Goal: Information Seeking & Learning: Learn about a topic

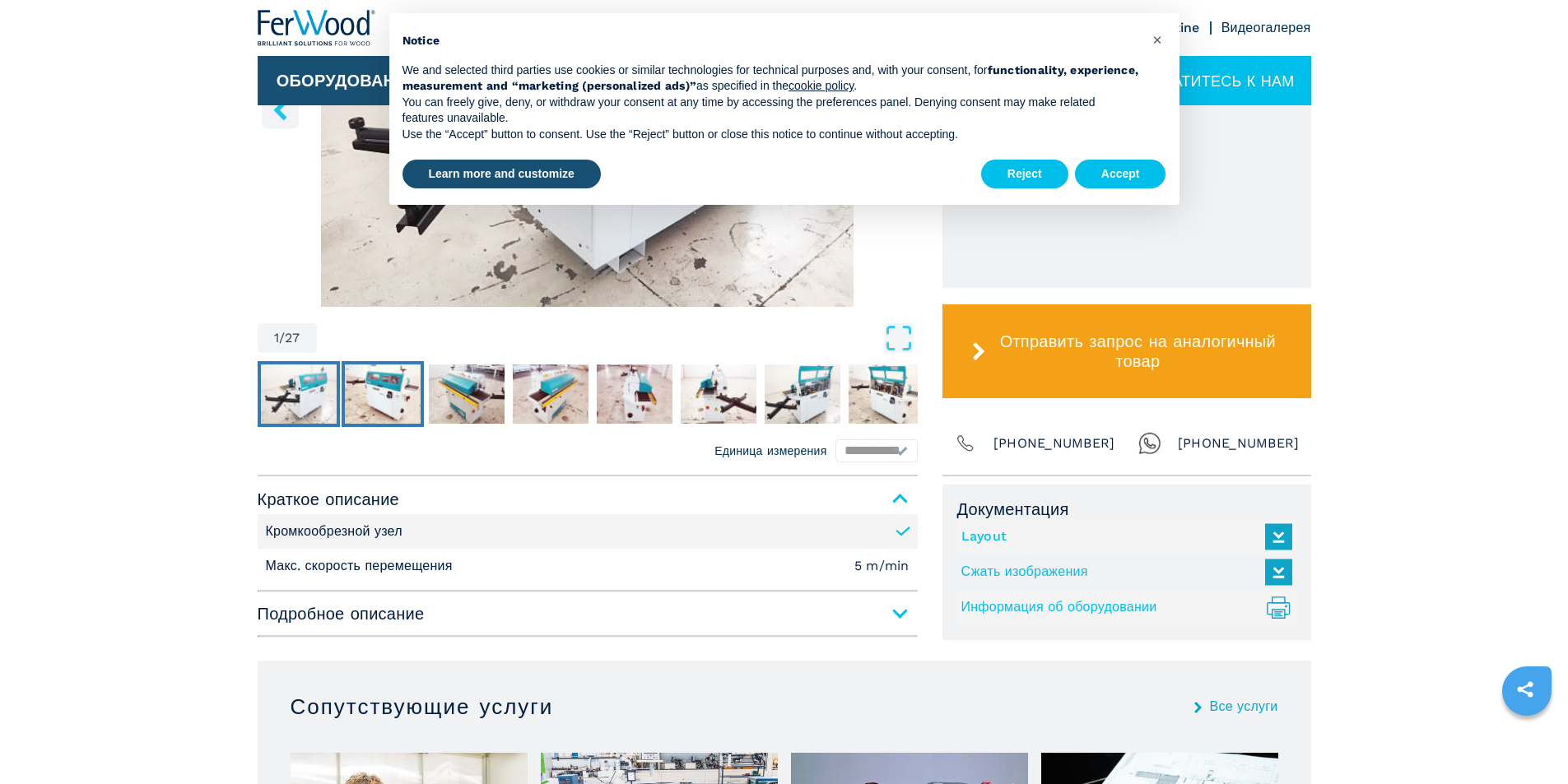
click at [393, 389] on img "Go to Slide 2" at bounding box center [383, 394] width 76 height 59
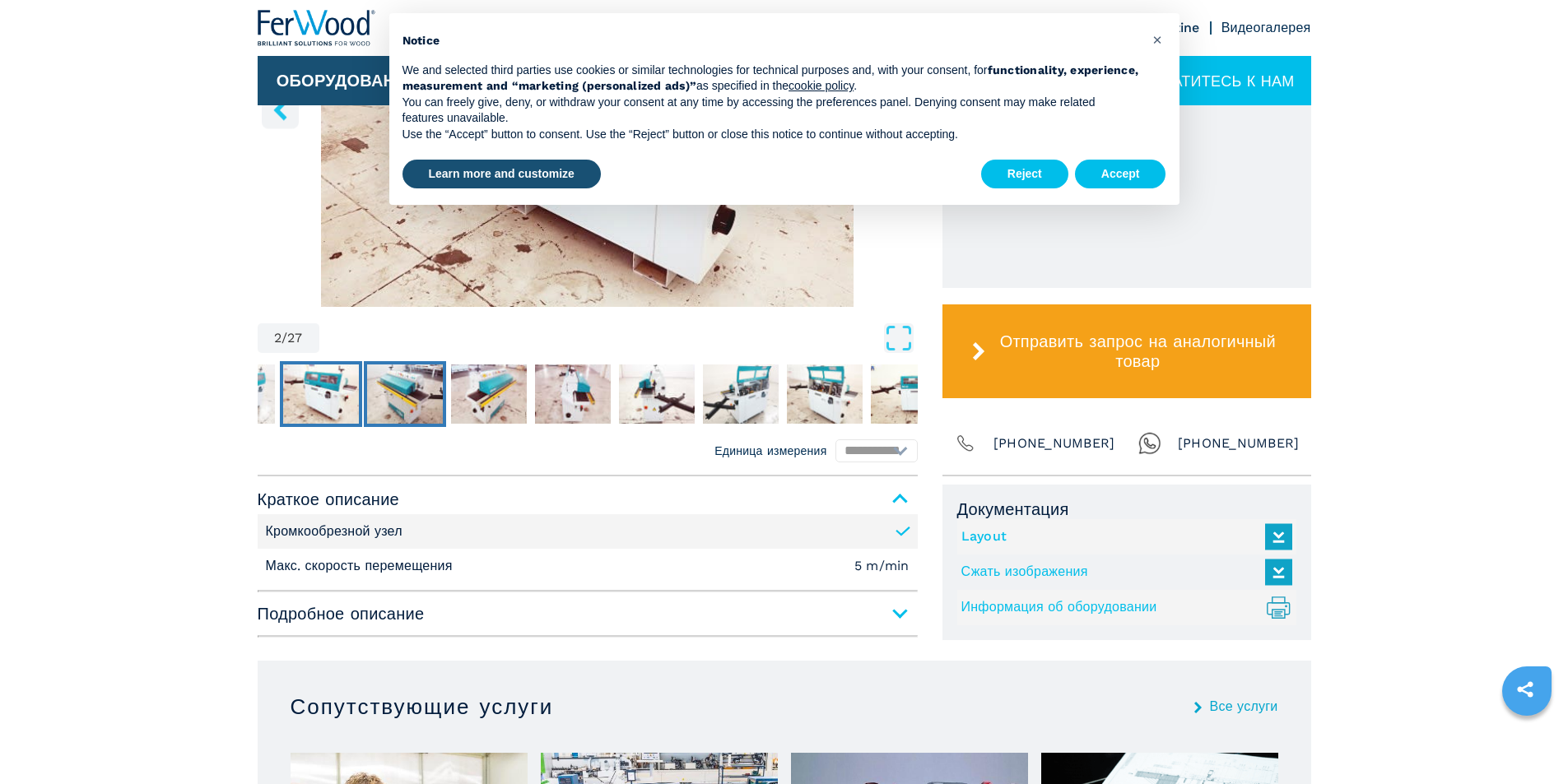
click at [415, 391] on img "Go to Slide 3" at bounding box center [405, 394] width 76 height 59
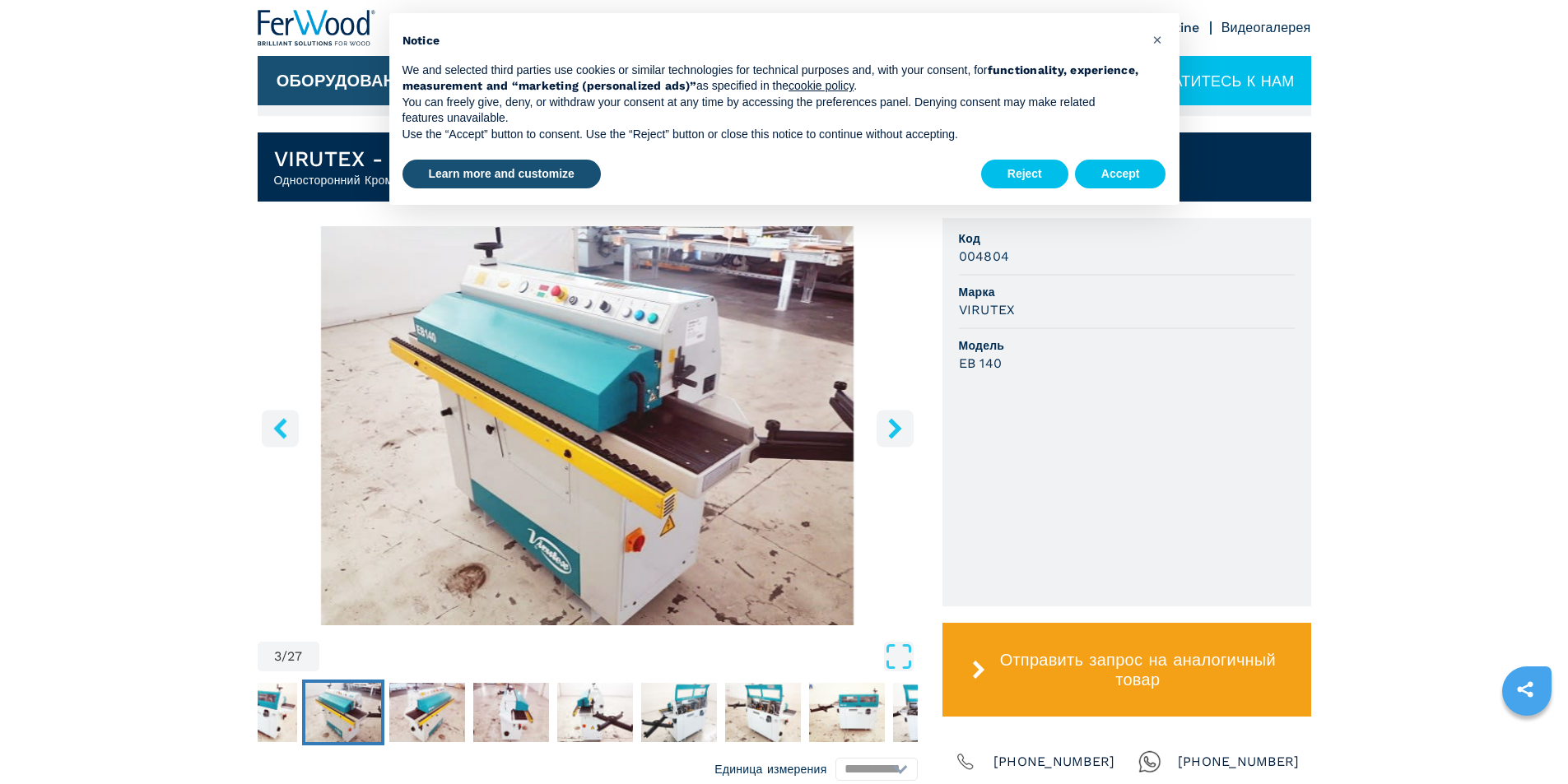
scroll to position [411, 0]
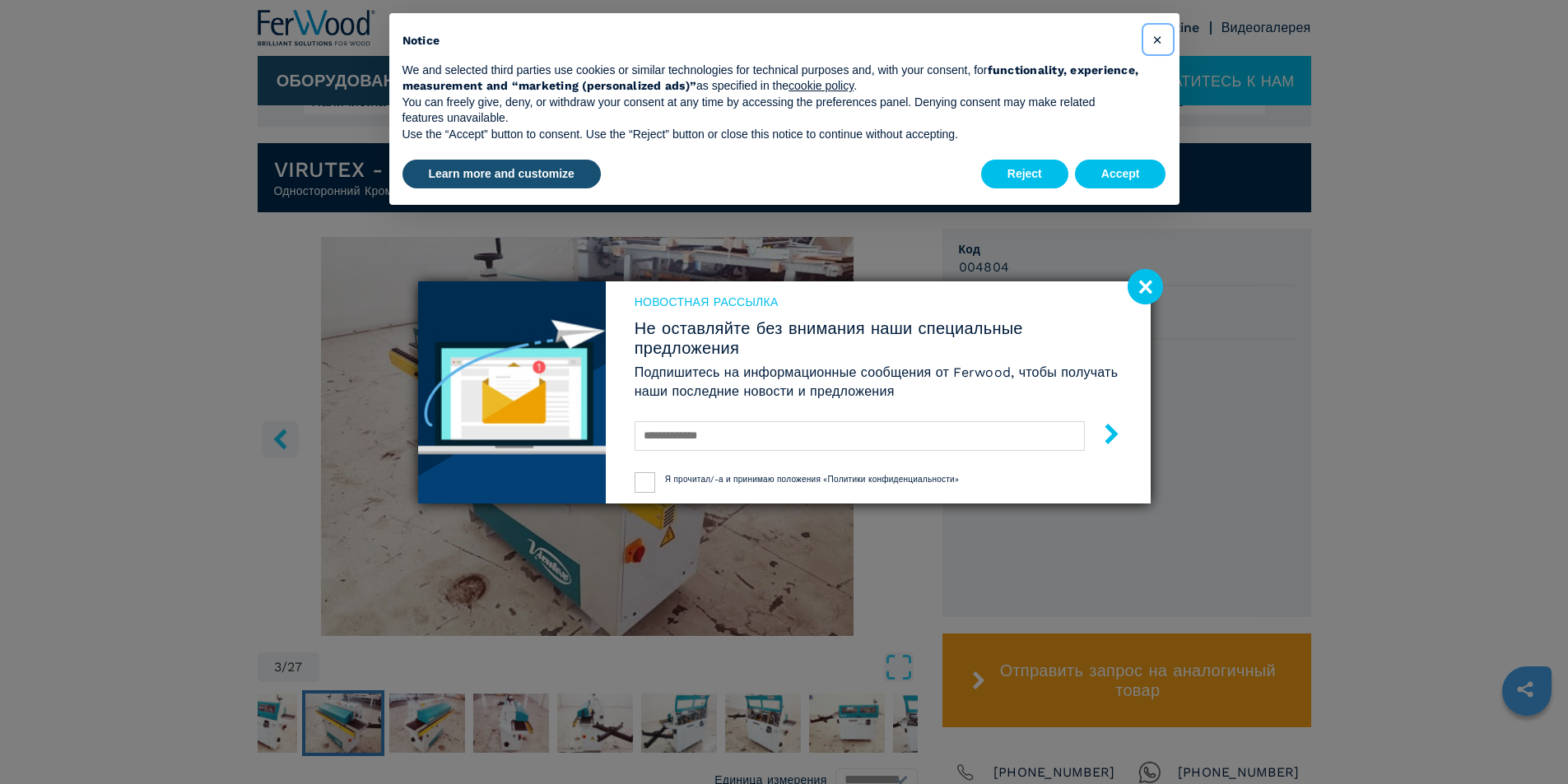
click at [1153, 40] on span "×" at bounding box center [1157, 39] width 10 height 19
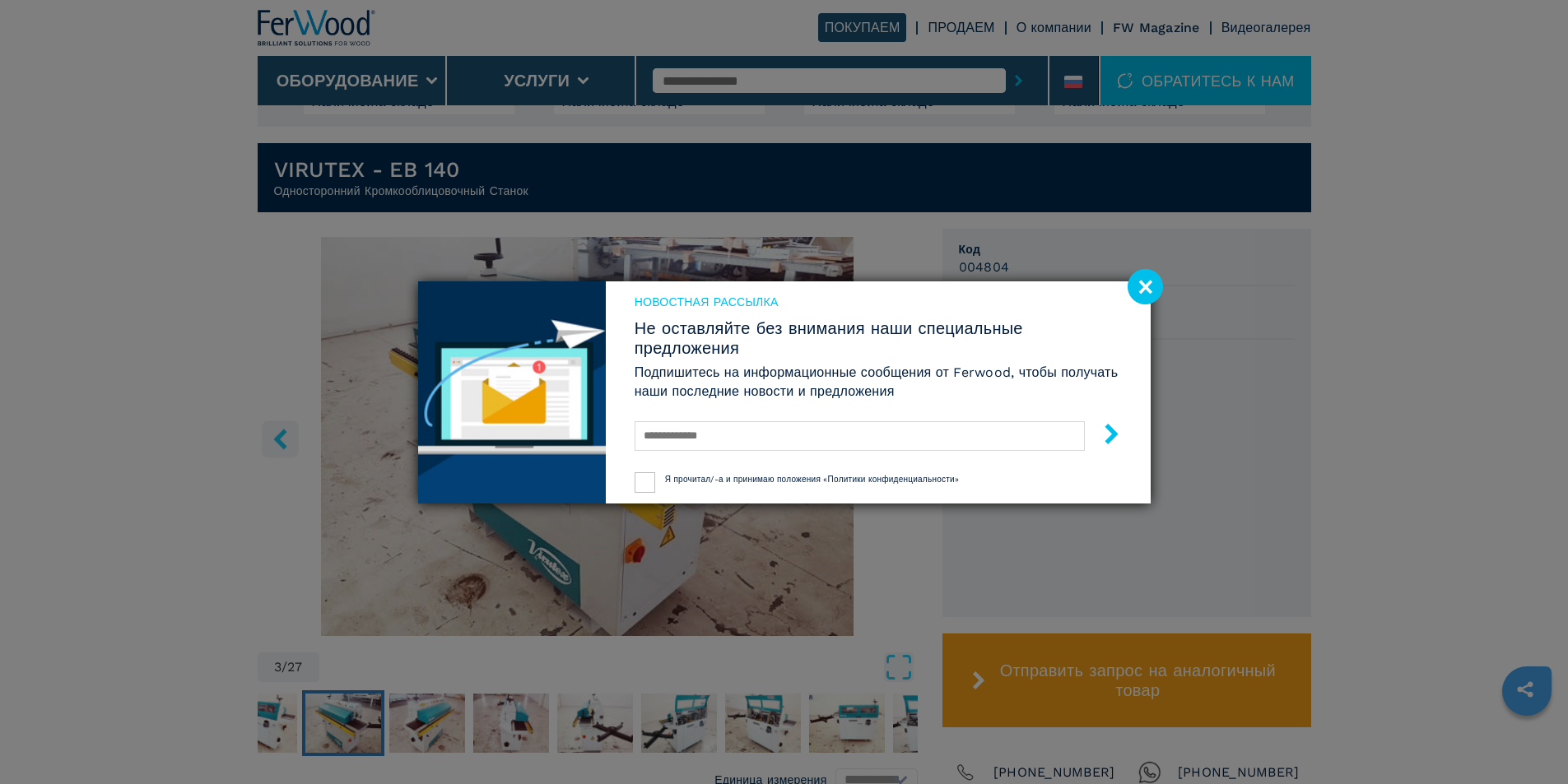
click at [1137, 286] on image at bounding box center [1145, 287] width 35 height 35
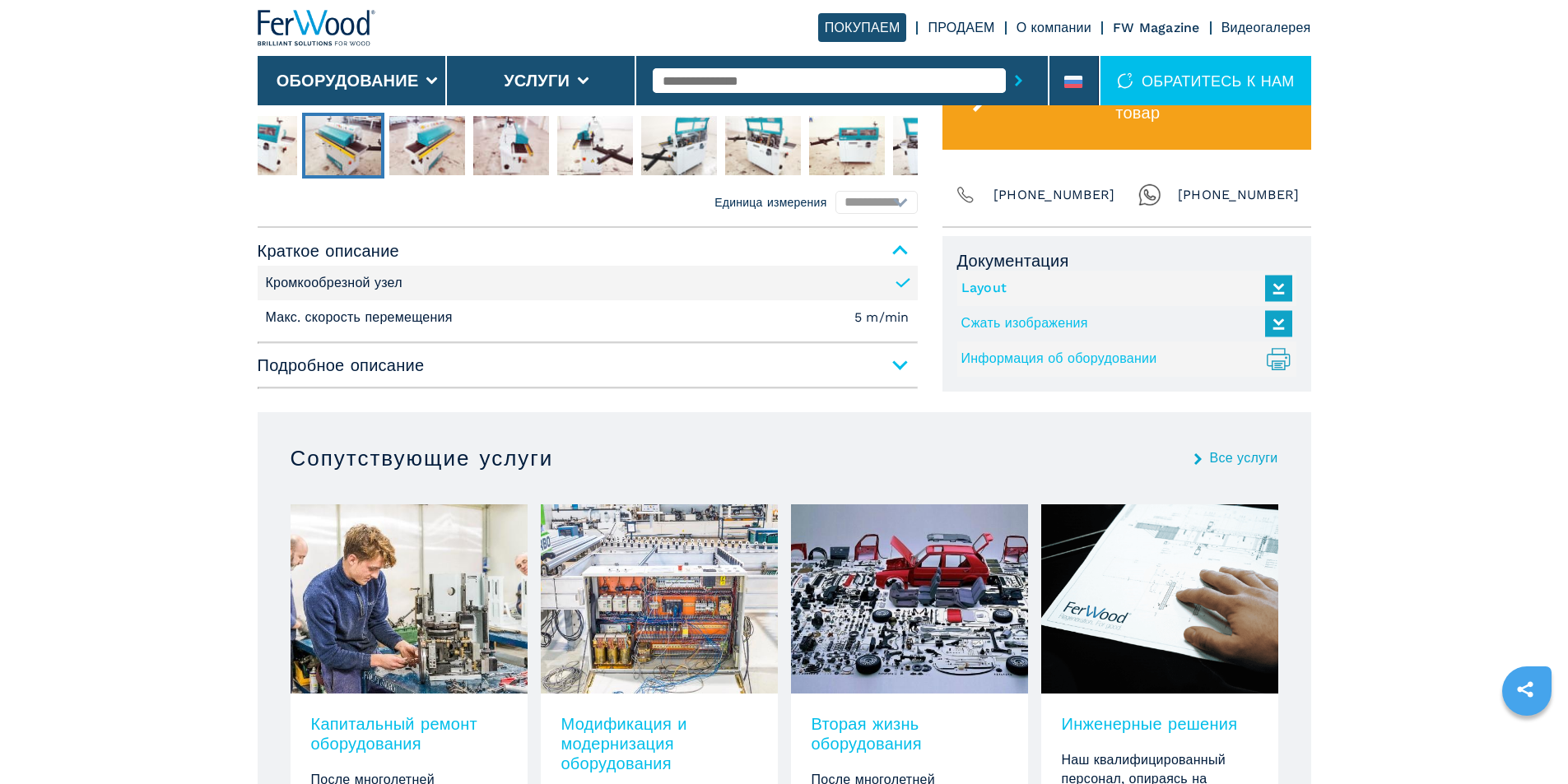
scroll to position [730, 0]
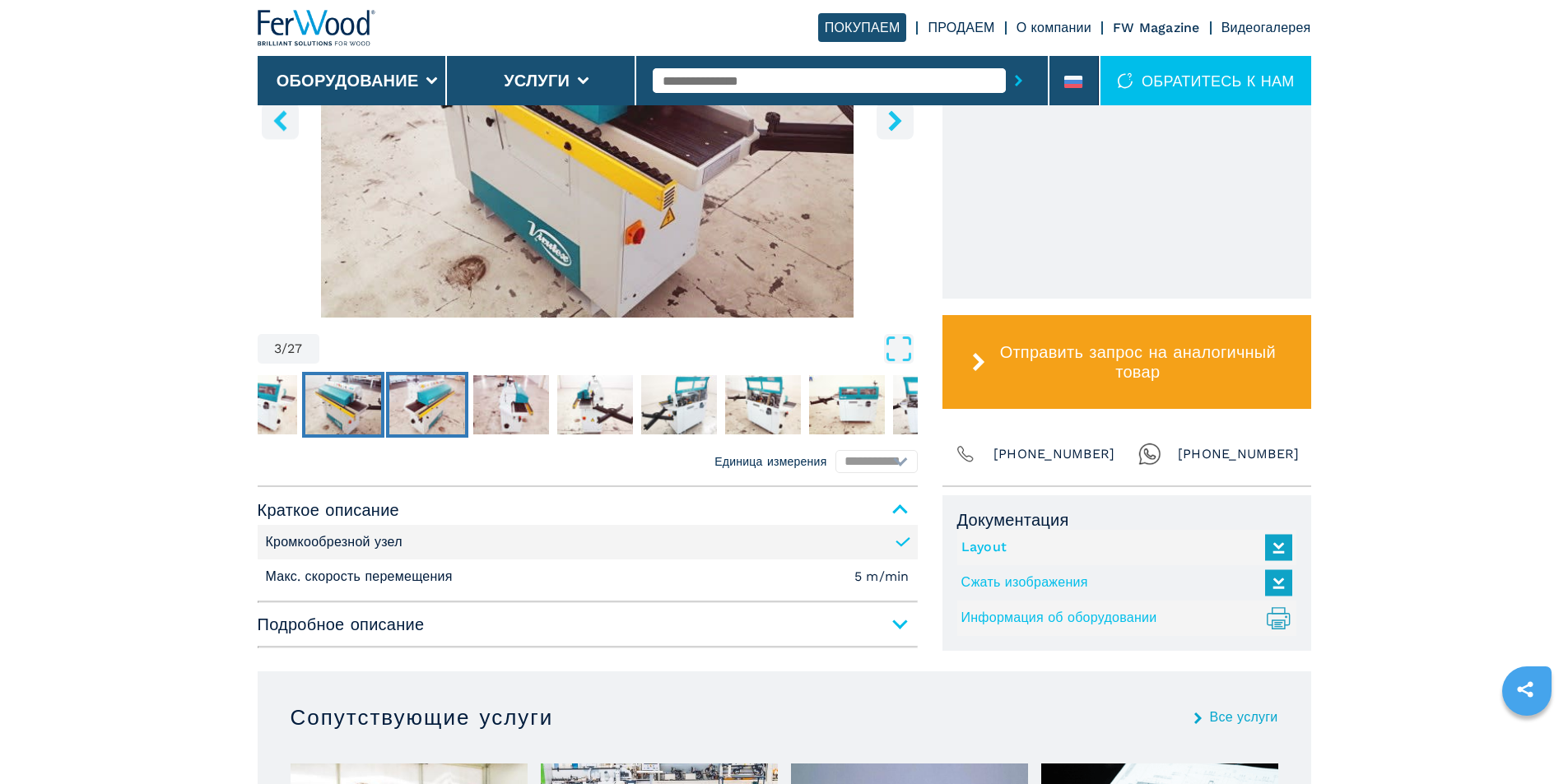
click at [412, 398] on img "Go to Slide 4" at bounding box center [427, 405] width 76 height 59
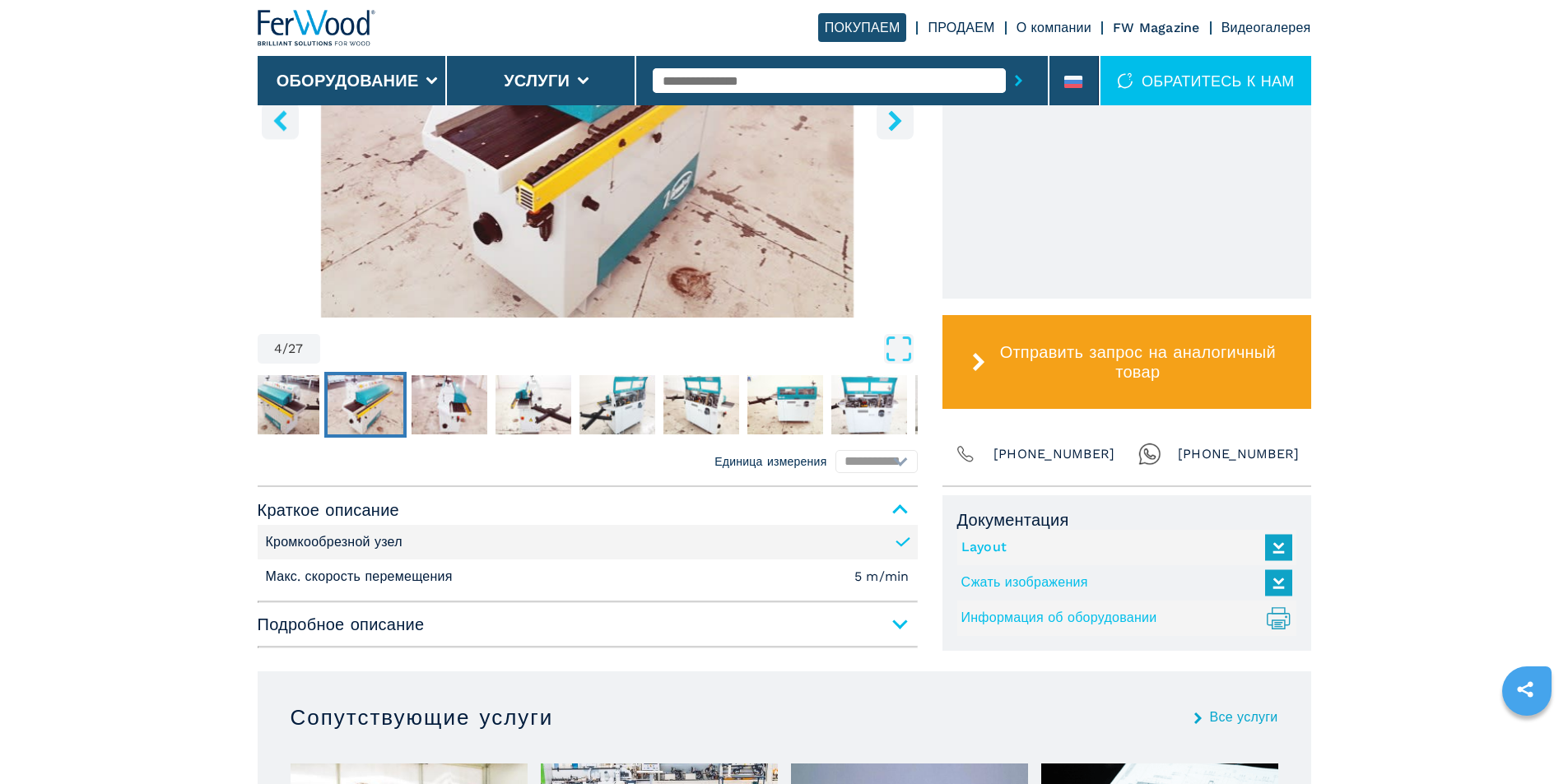
click at [893, 632] on span "Подробное описание" at bounding box center [587, 624] width 660 height 30
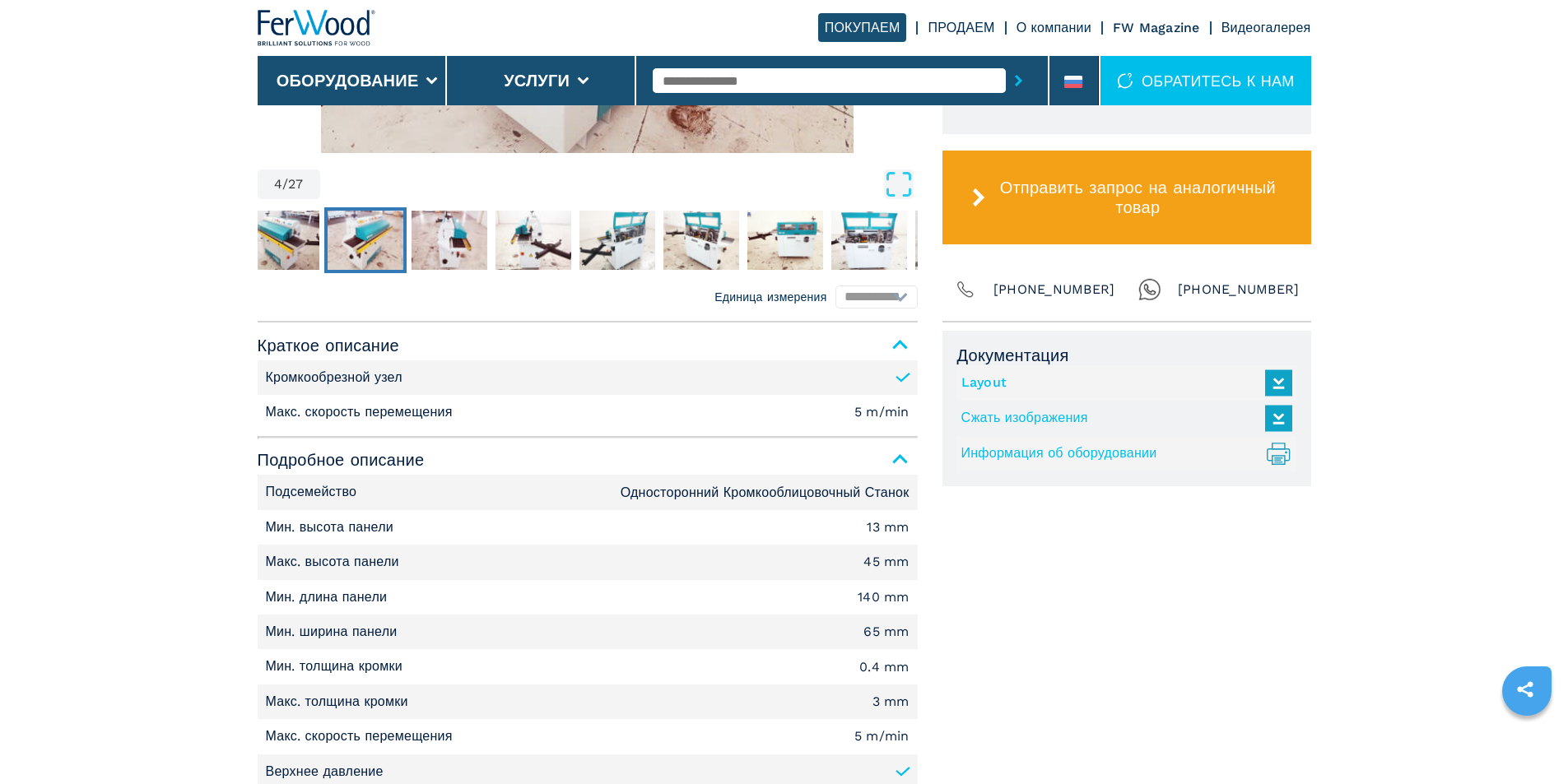
scroll to position [483, 0]
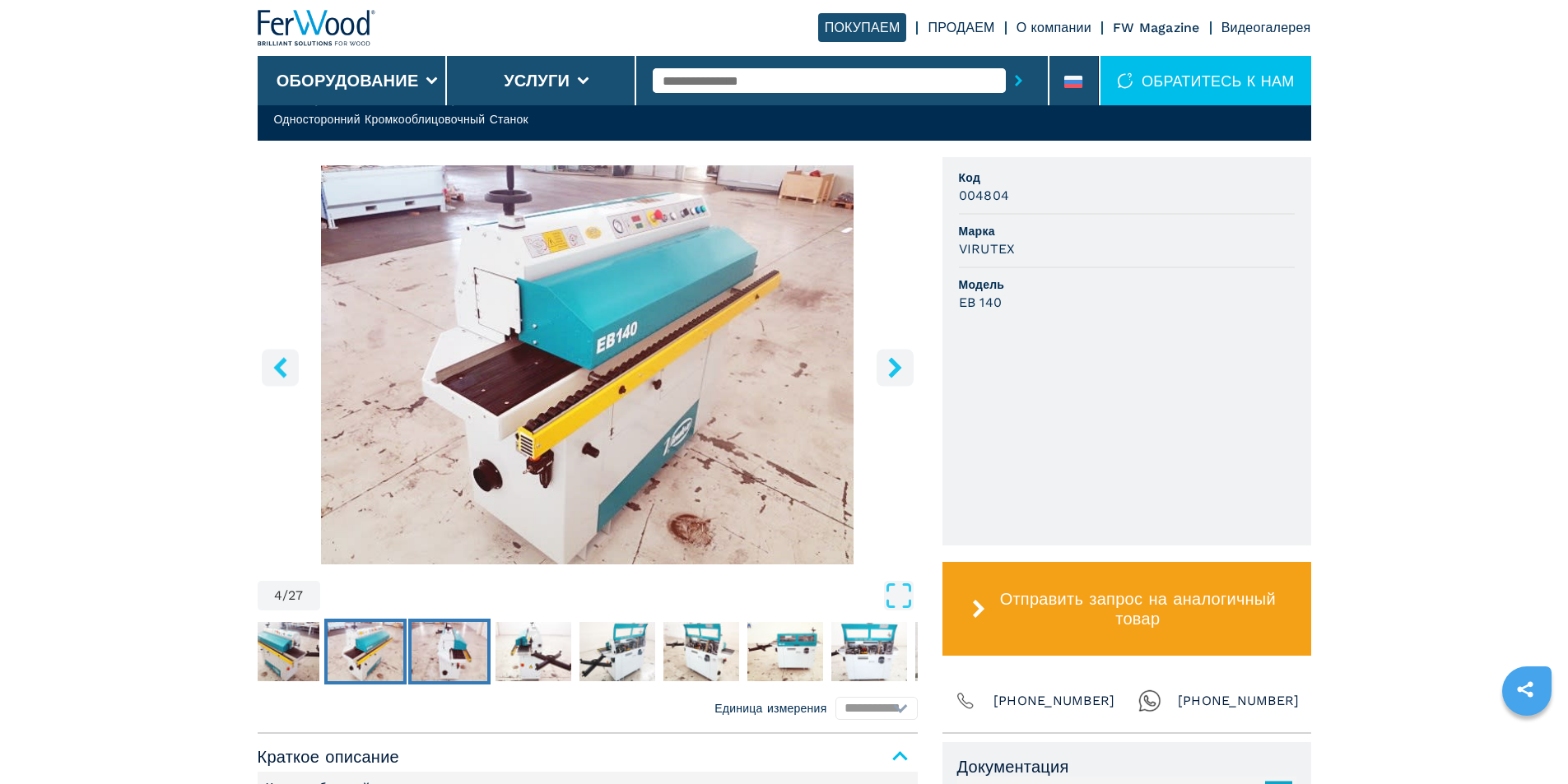
click at [462, 638] on img "Go to Slide 5" at bounding box center [449, 651] width 76 height 59
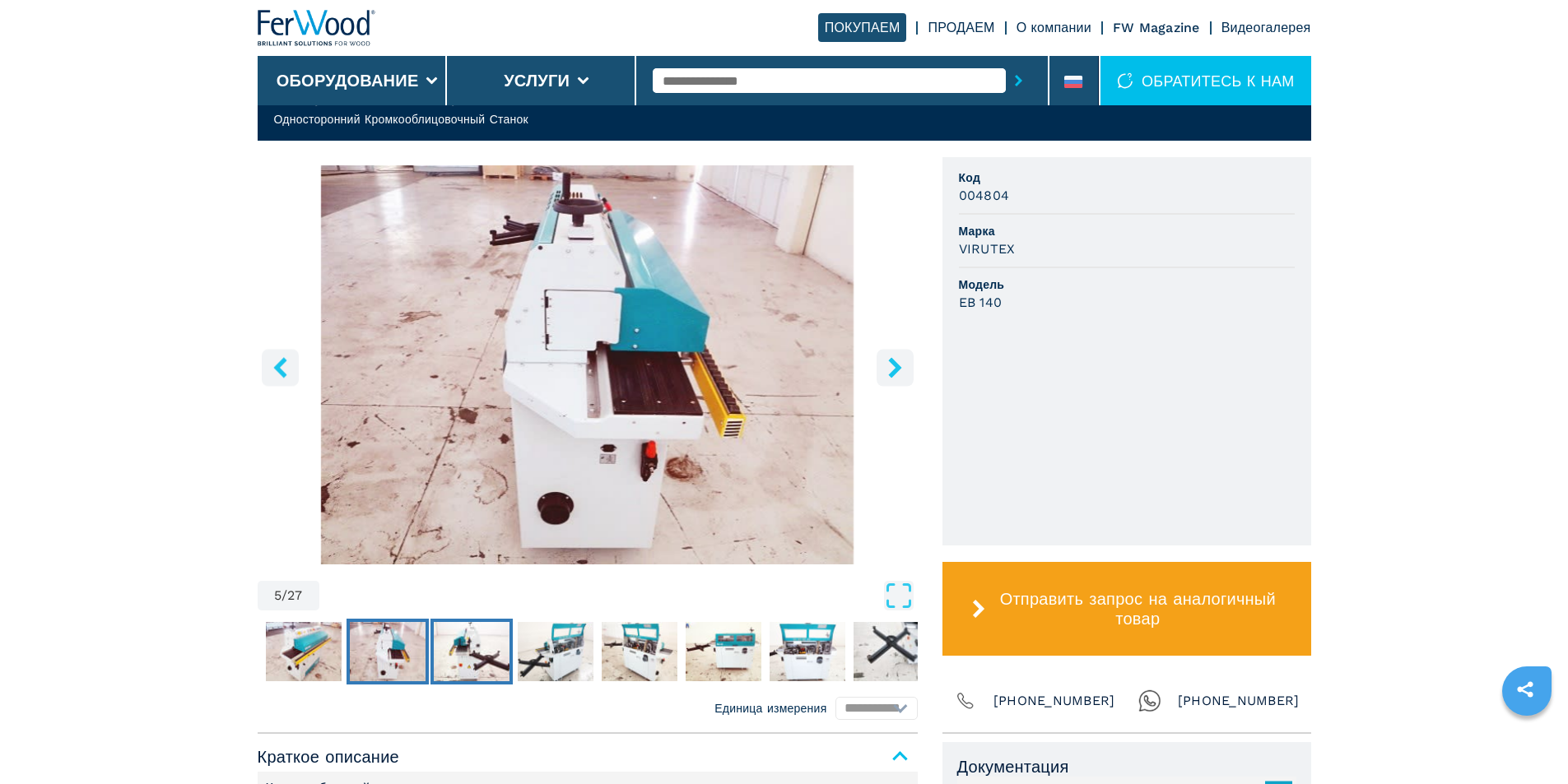
click at [480, 643] on img "Go to Slide 6" at bounding box center [472, 651] width 76 height 59
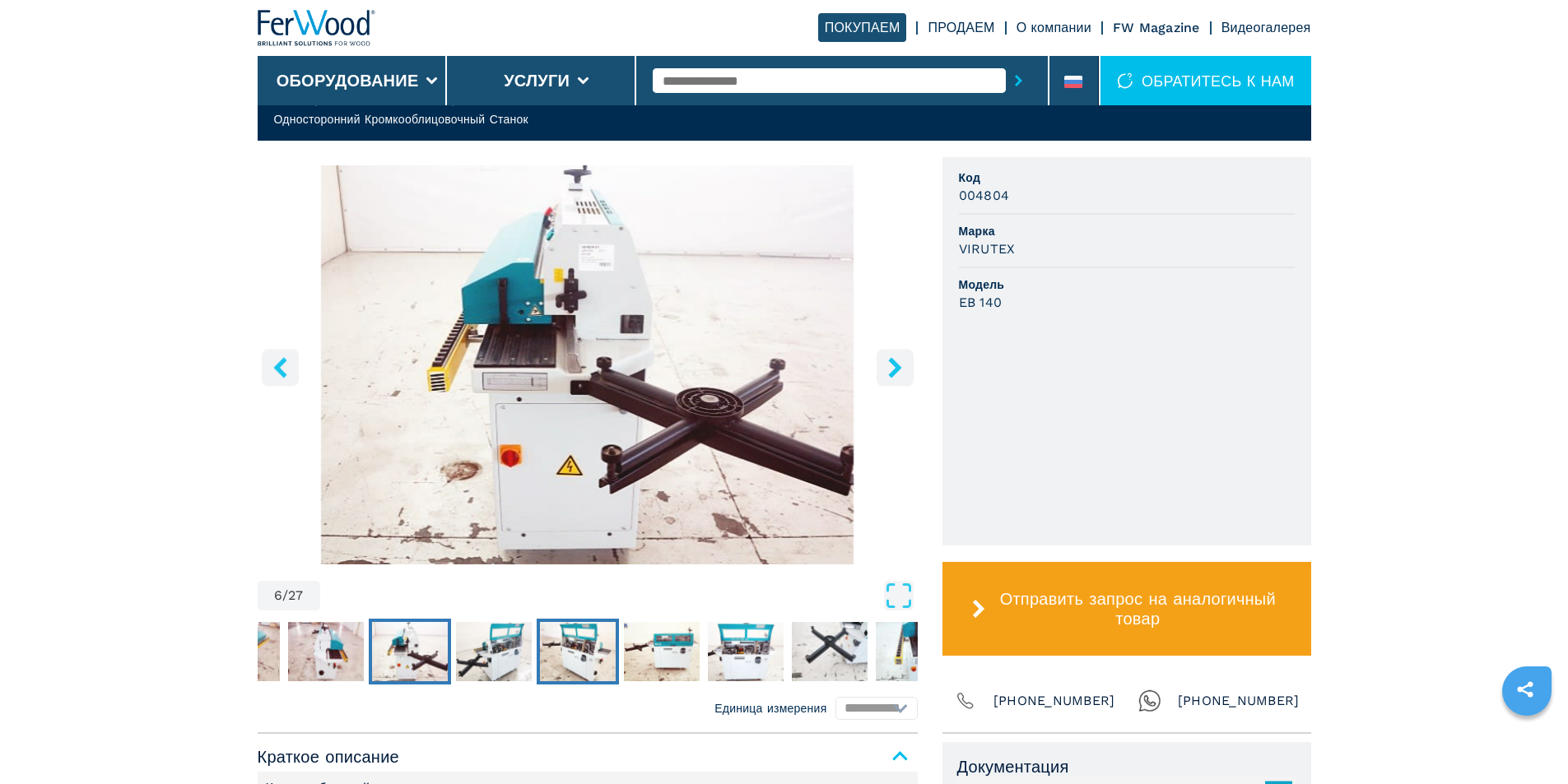
click at [573, 650] on img "Go to Slide 8" at bounding box center [578, 651] width 76 height 59
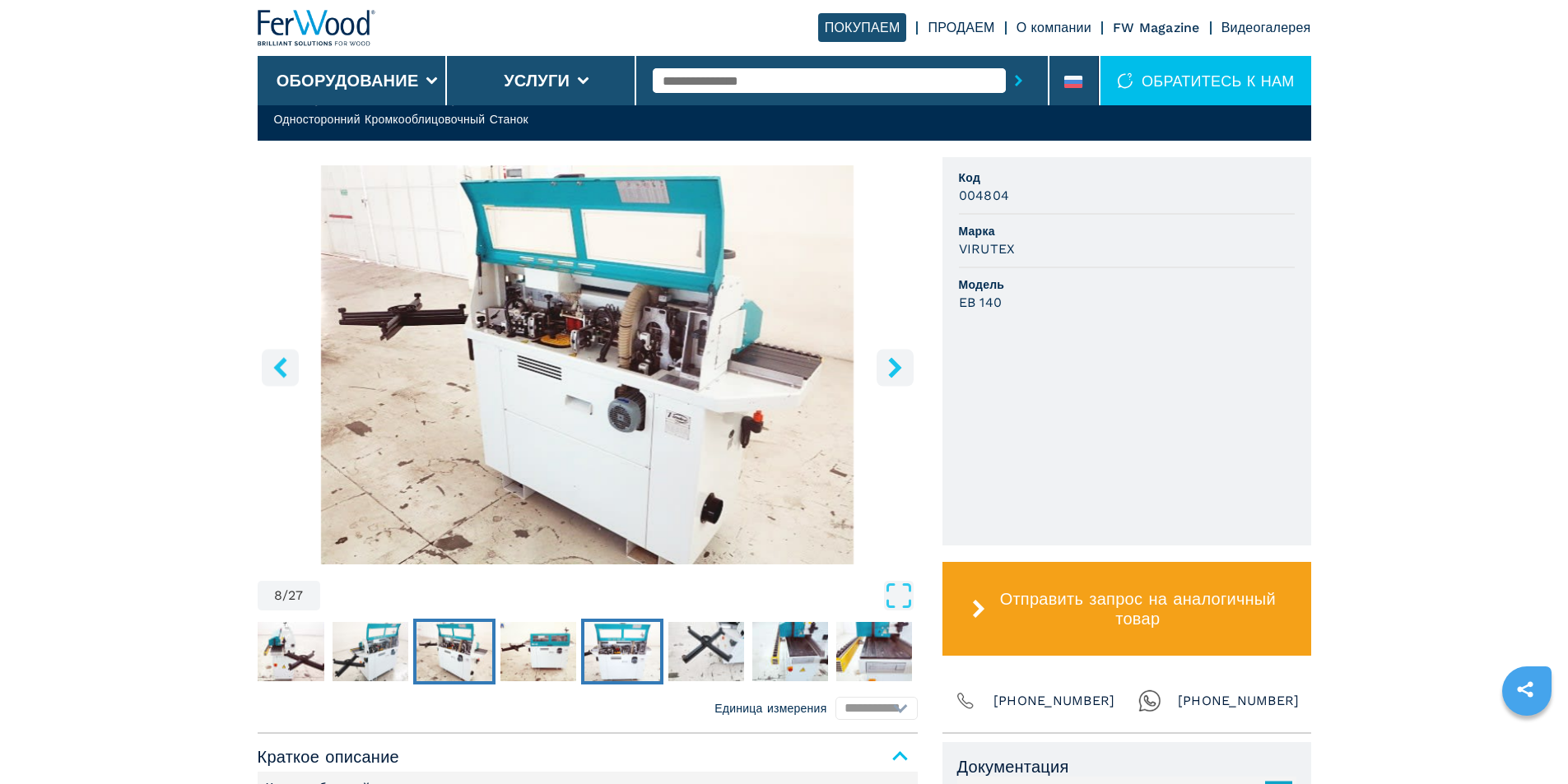
click at [608, 644] on img "Go to Slide 10" at bounding box center [622, 651] width 76 height 59
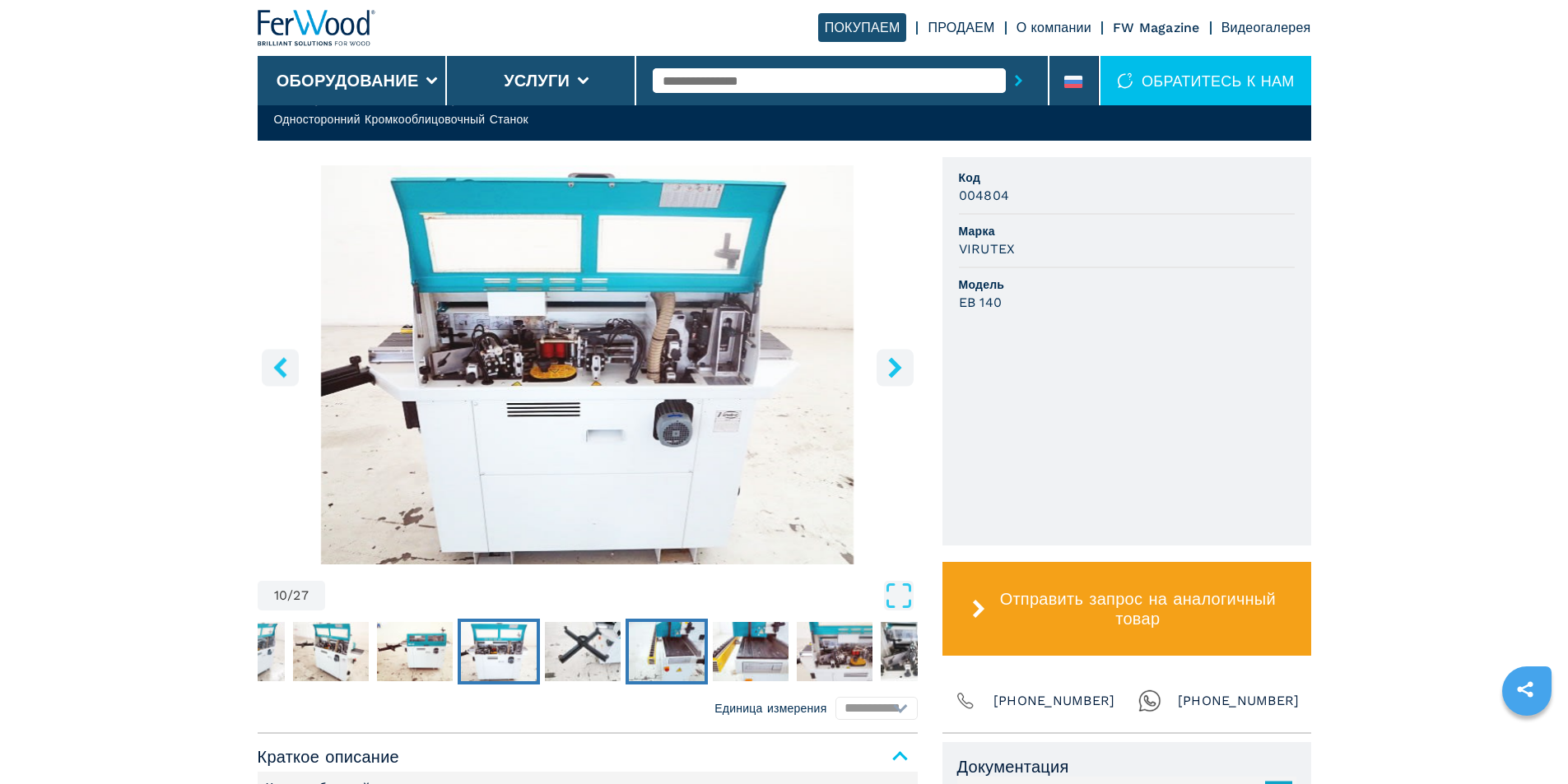
click at [666, 647] on img "Go to Slide 12" at bounding box center [666, 651] width 76 height 59
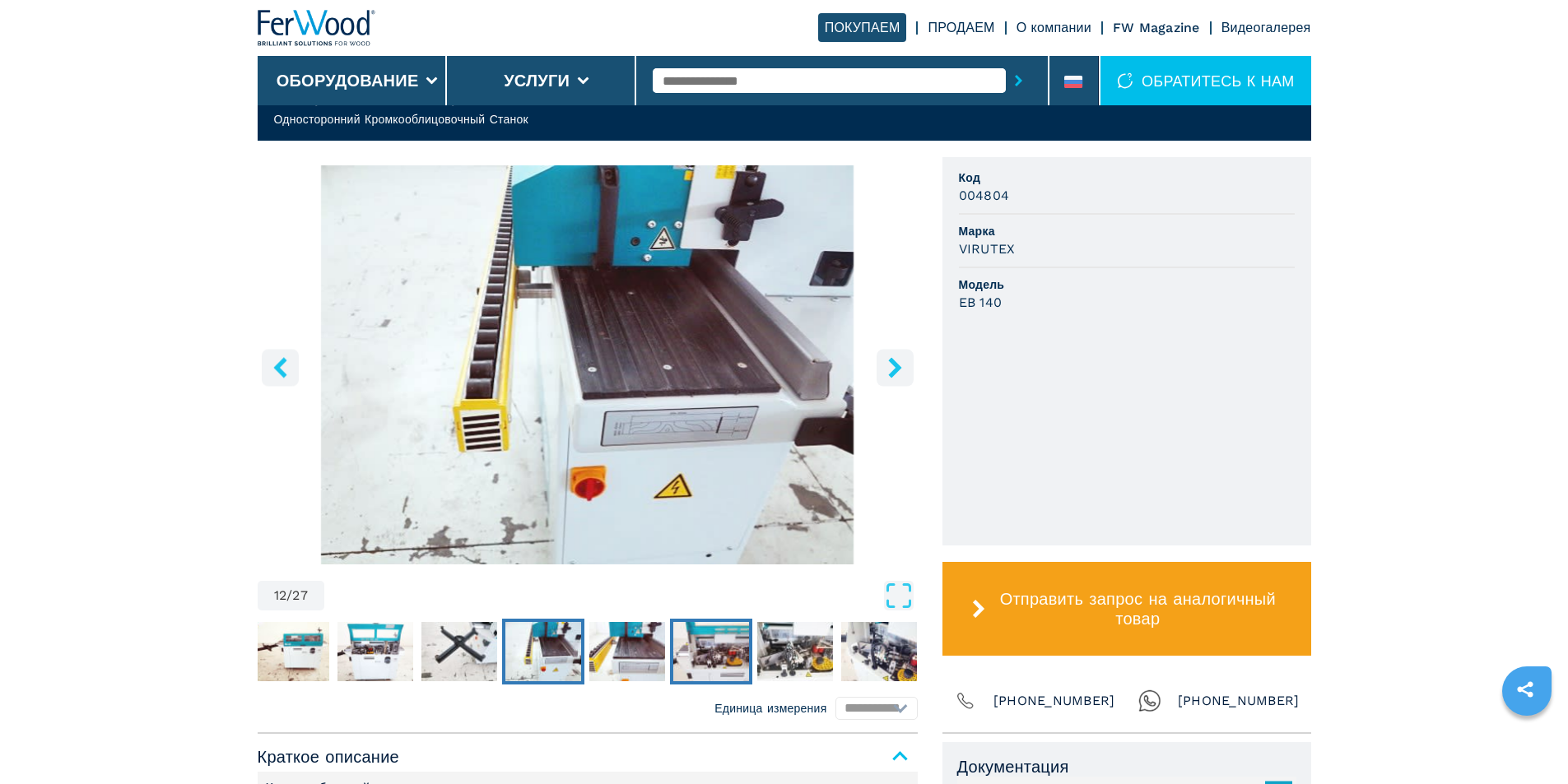
click at [710, 643] on img "Go to Slide 14" at bounding box center [712, 651] width 76 height 59
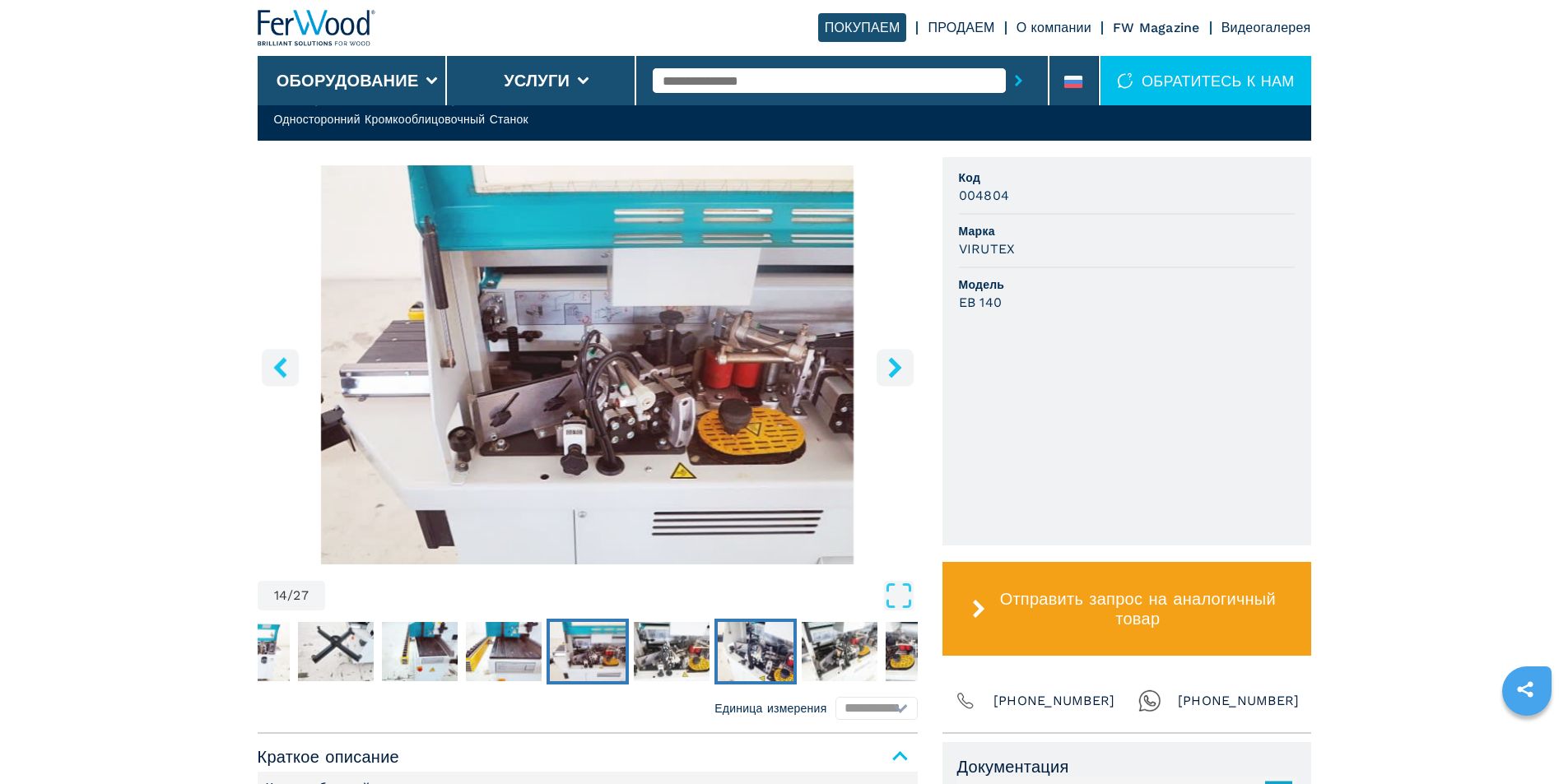
click at [772, 640] on img "Go to Slide 16" at bounding box center [756, 651] width 76 height 59
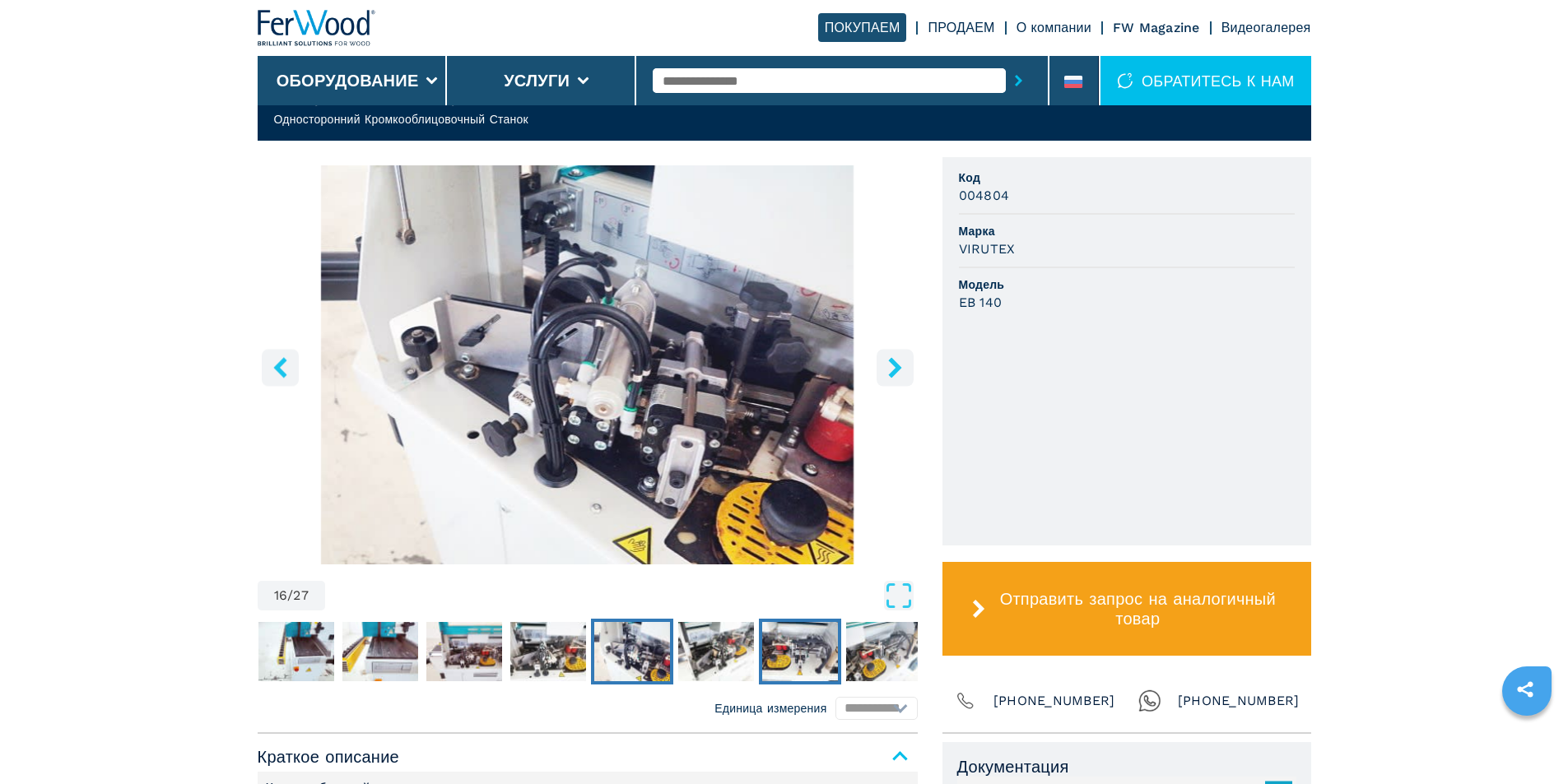
click at [800, 650] on img "Go to Slide 18" at bounding box center [800, 651] width 76 height 59
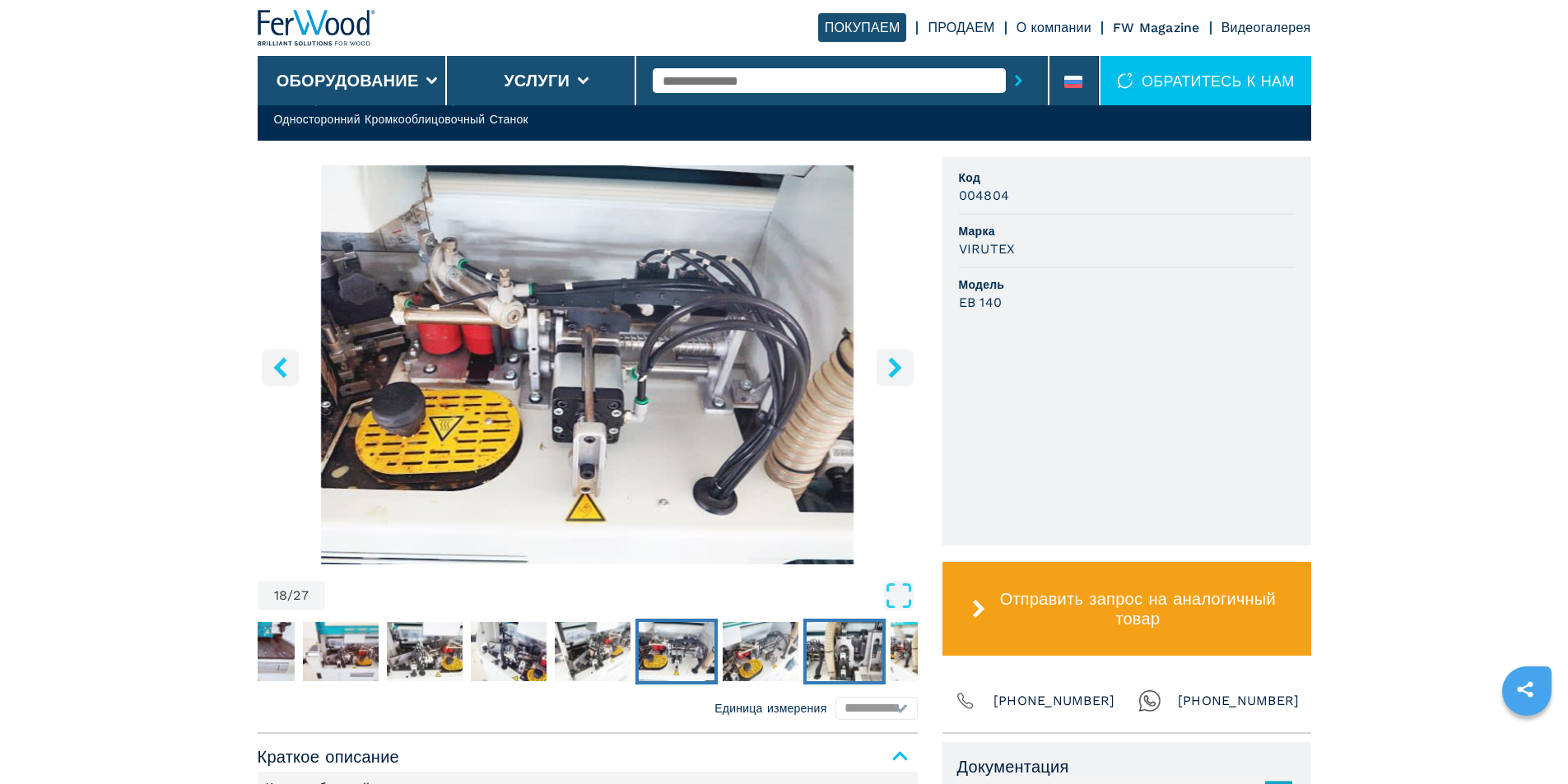
click at [856, 655] on img "Go to Slide 20" at bounding box center [844, 651] width 76 height 59
